Goal: Information Seeking & Learning: Learn about a topic

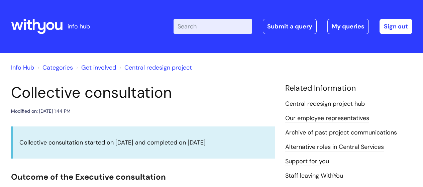
scroll to position [369, 0]
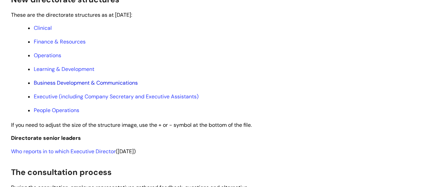
click at [103, 86] on link "Business Development & Communications" at bounding box center [86, 82] width 104 height 7
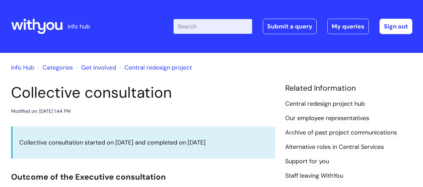
scroll to position [369, 0]
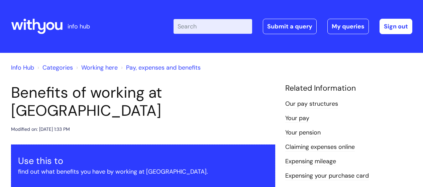
scroll to position [640, 0]
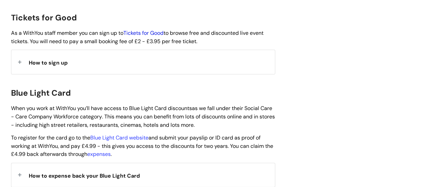
click at [132, 29] on link "Tickets for Good" at bounding box center [143, 32] width 40 height 7
